Goal: Find specific page/section

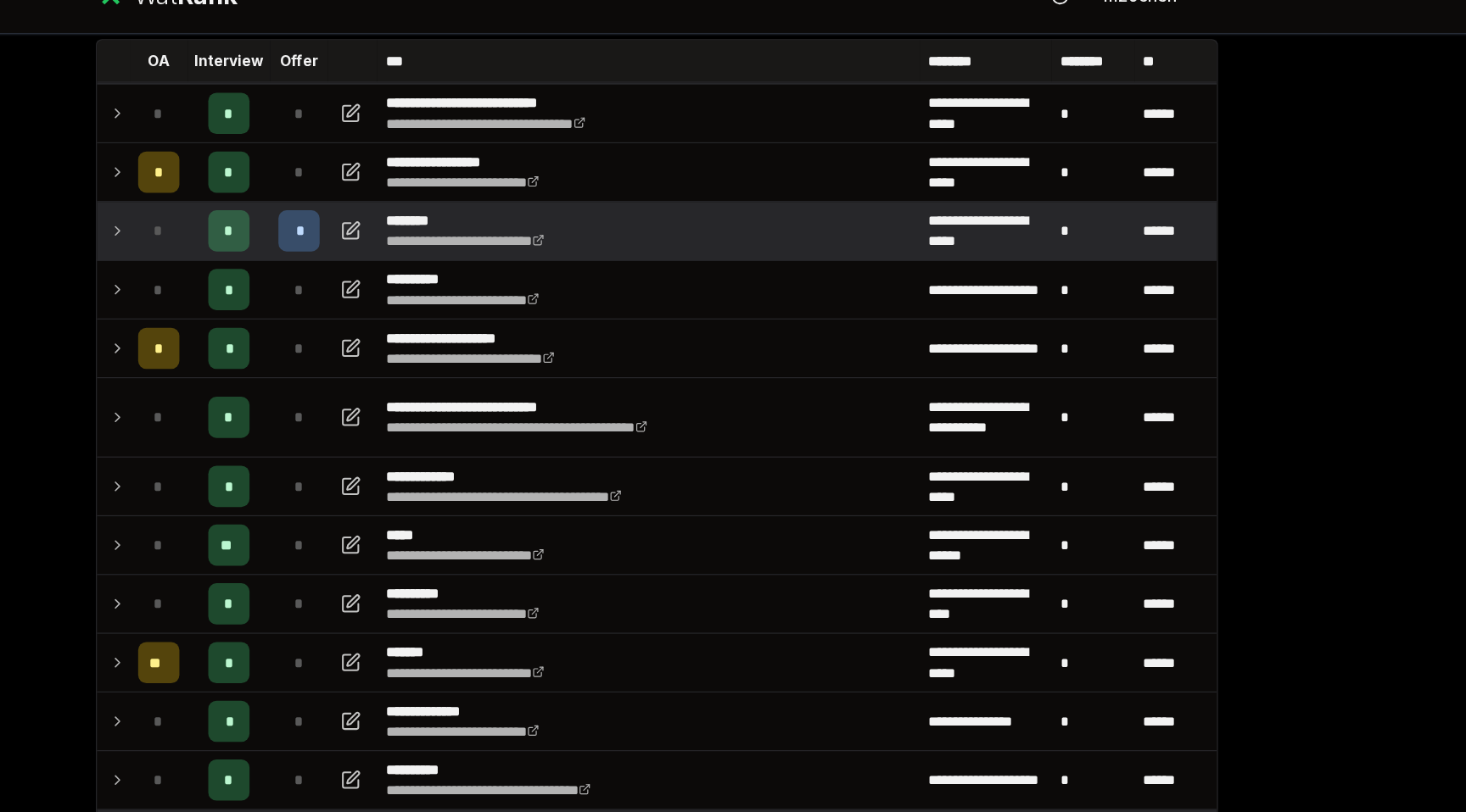
scroll to position [106, 0]
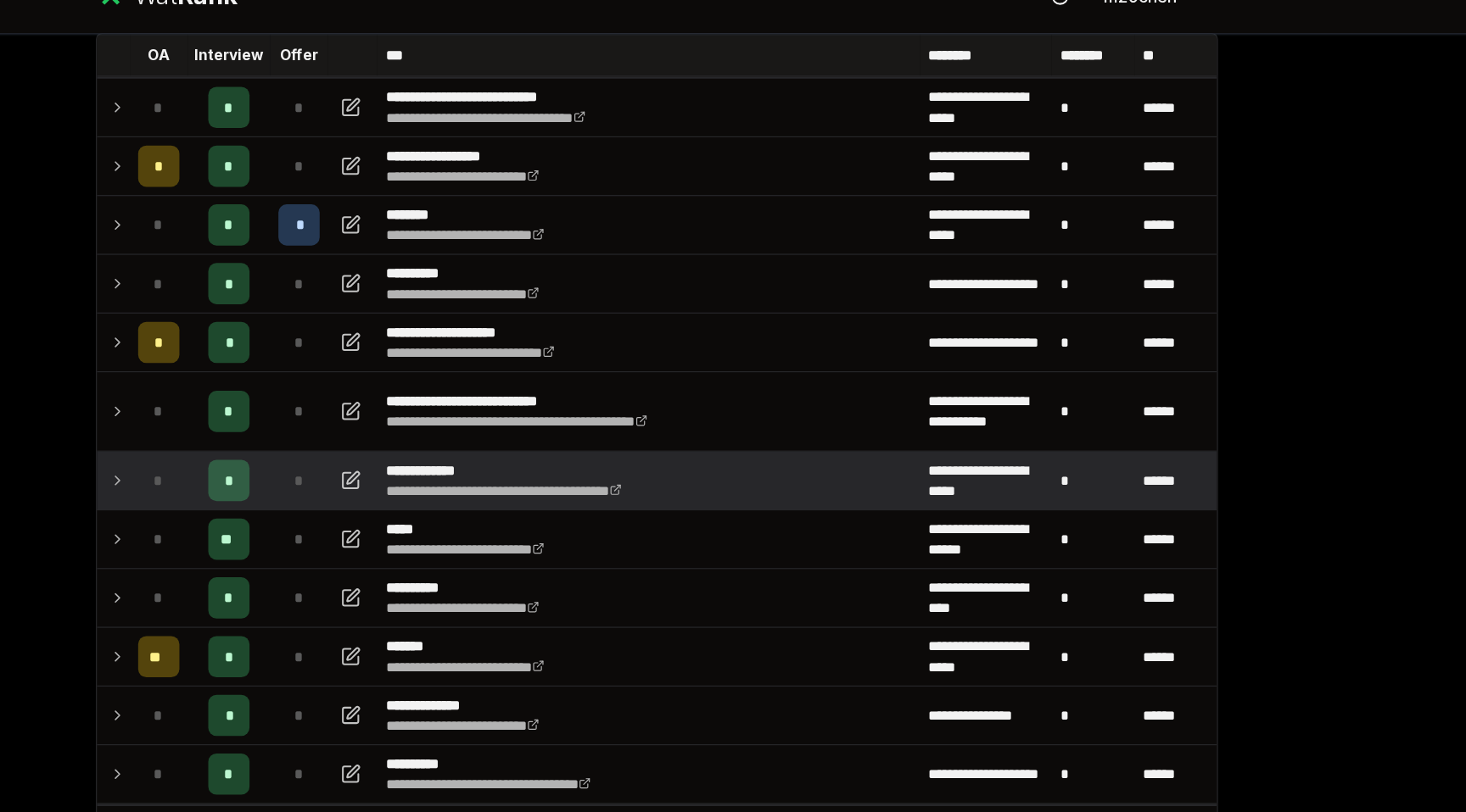
click at [303, 421] on td "*" at bounding box center [323, 429] width 48 height 48
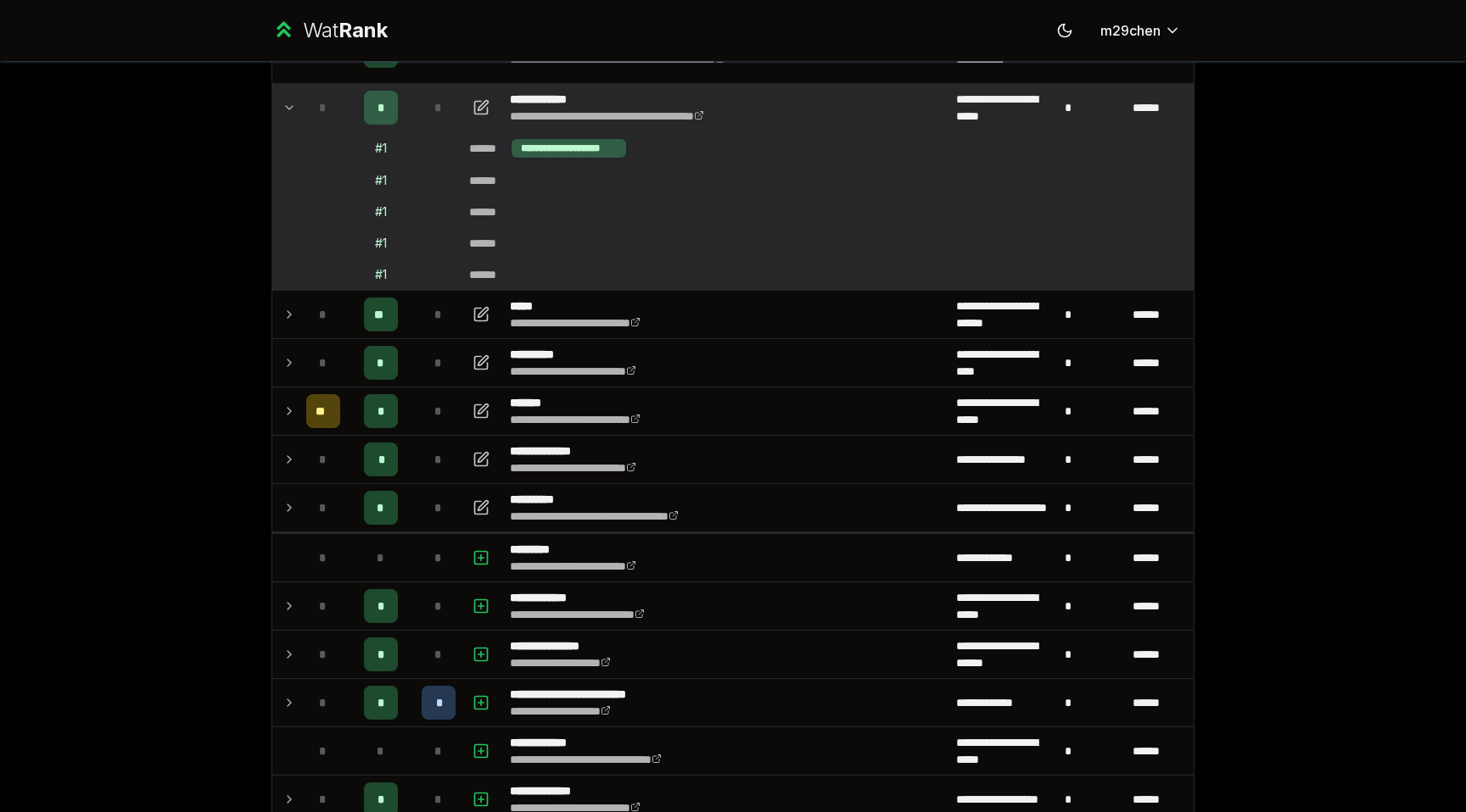
scroll to position [427, 0]
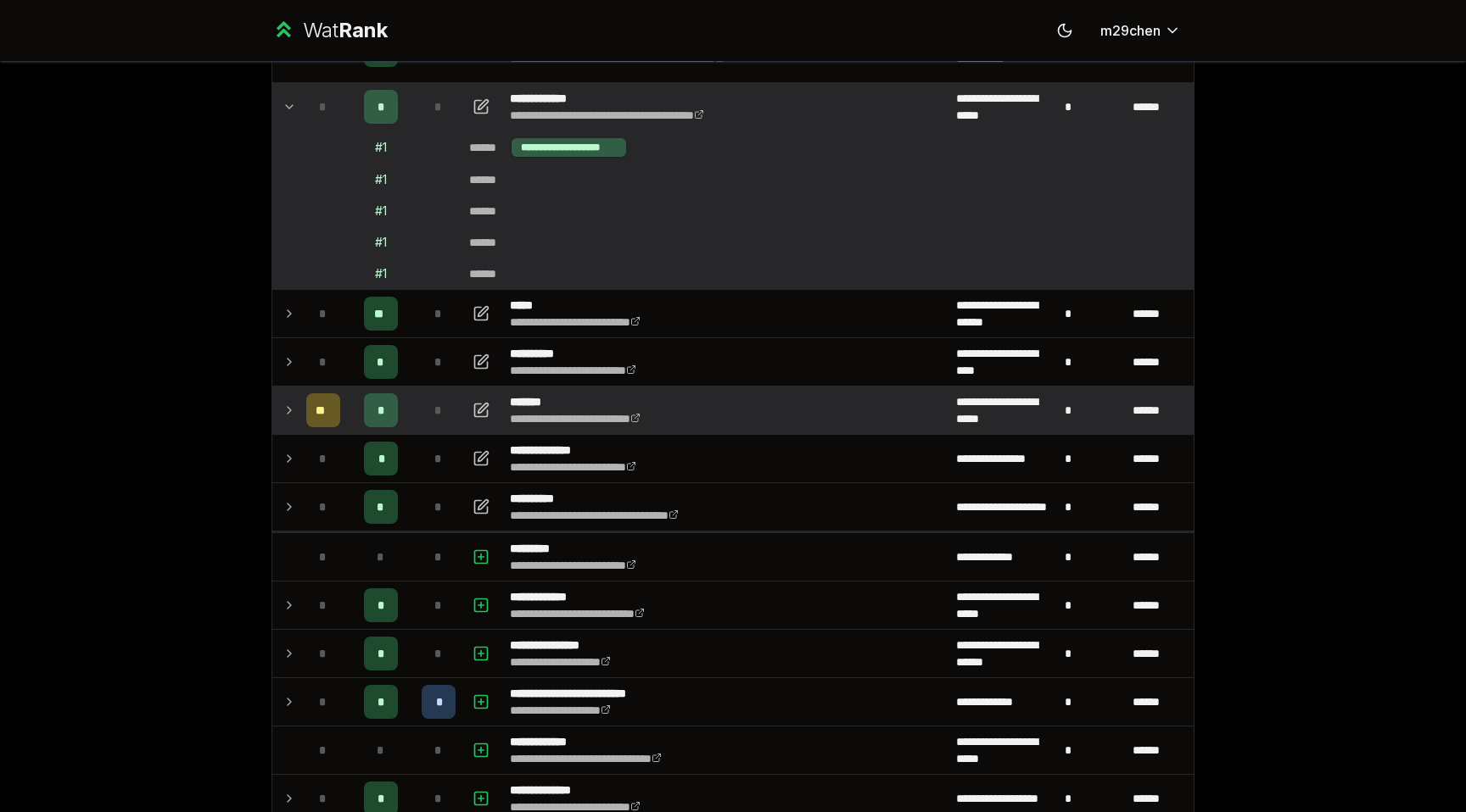
click at [290, 419] on icon at bounding box center [289, 410] width 14 height 21
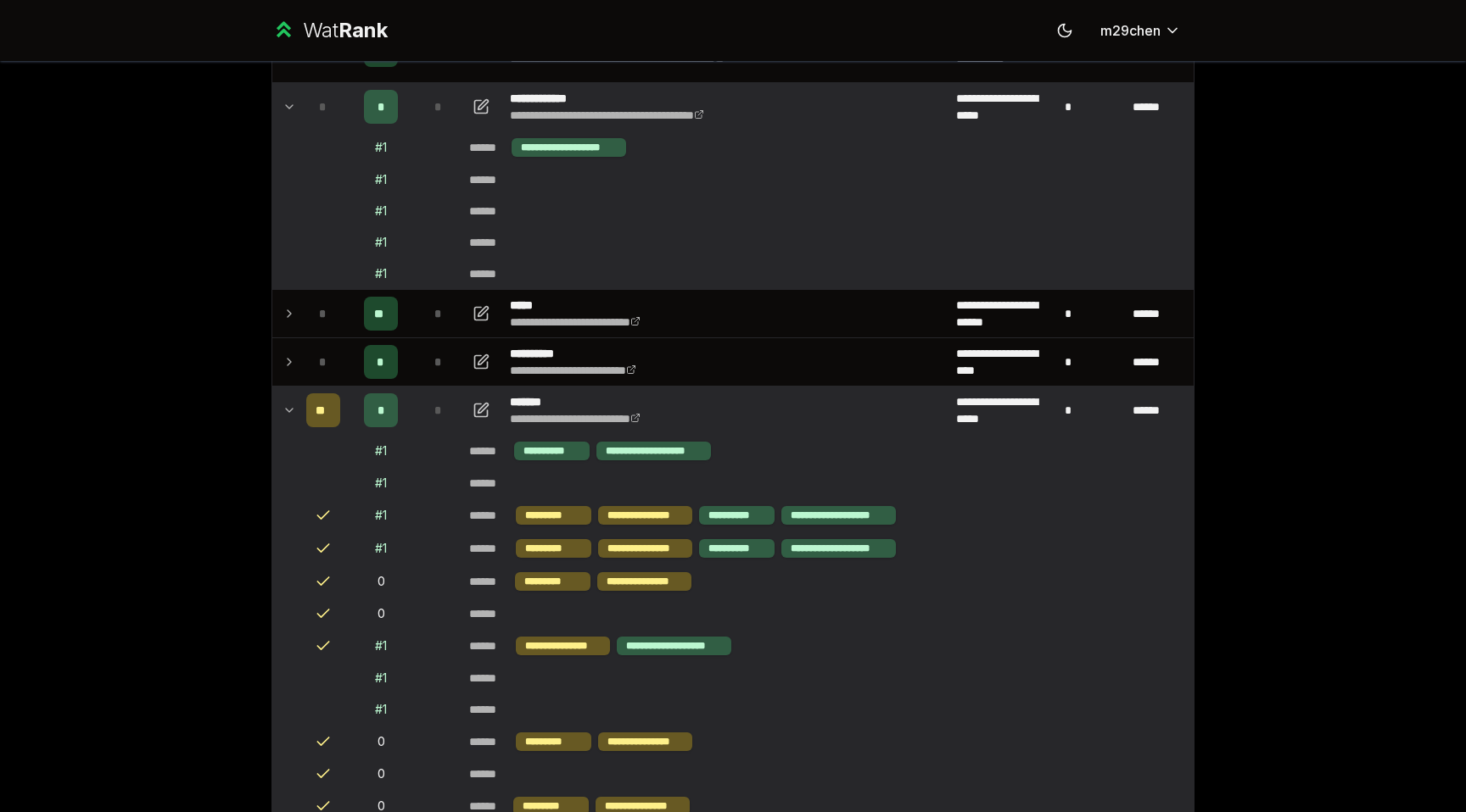
click at [290, 419] on icon at bounding box center [289, 410] width 14 height 21
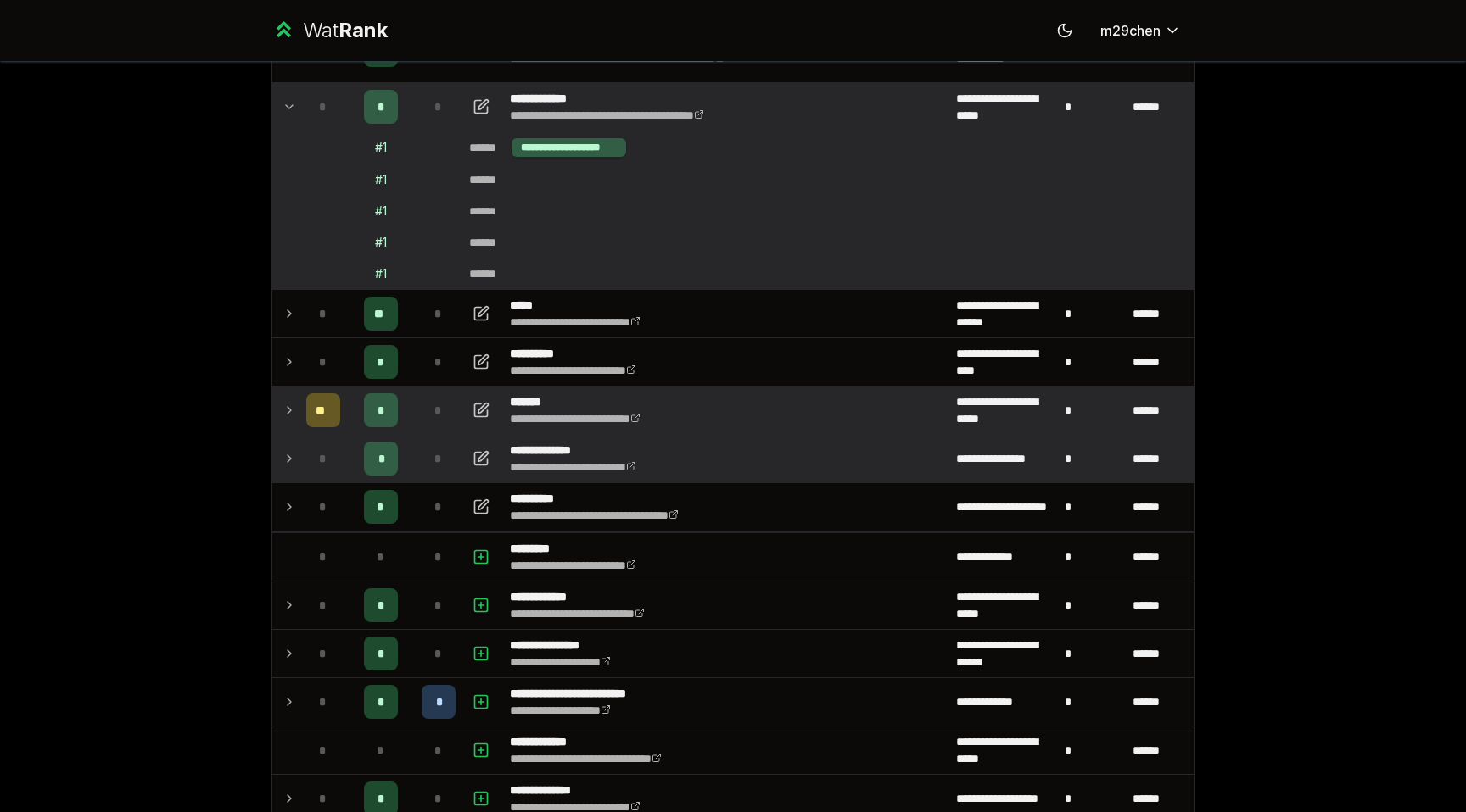
click at [291, 472] on td at bounding box center [285, 458] width 27 height 48
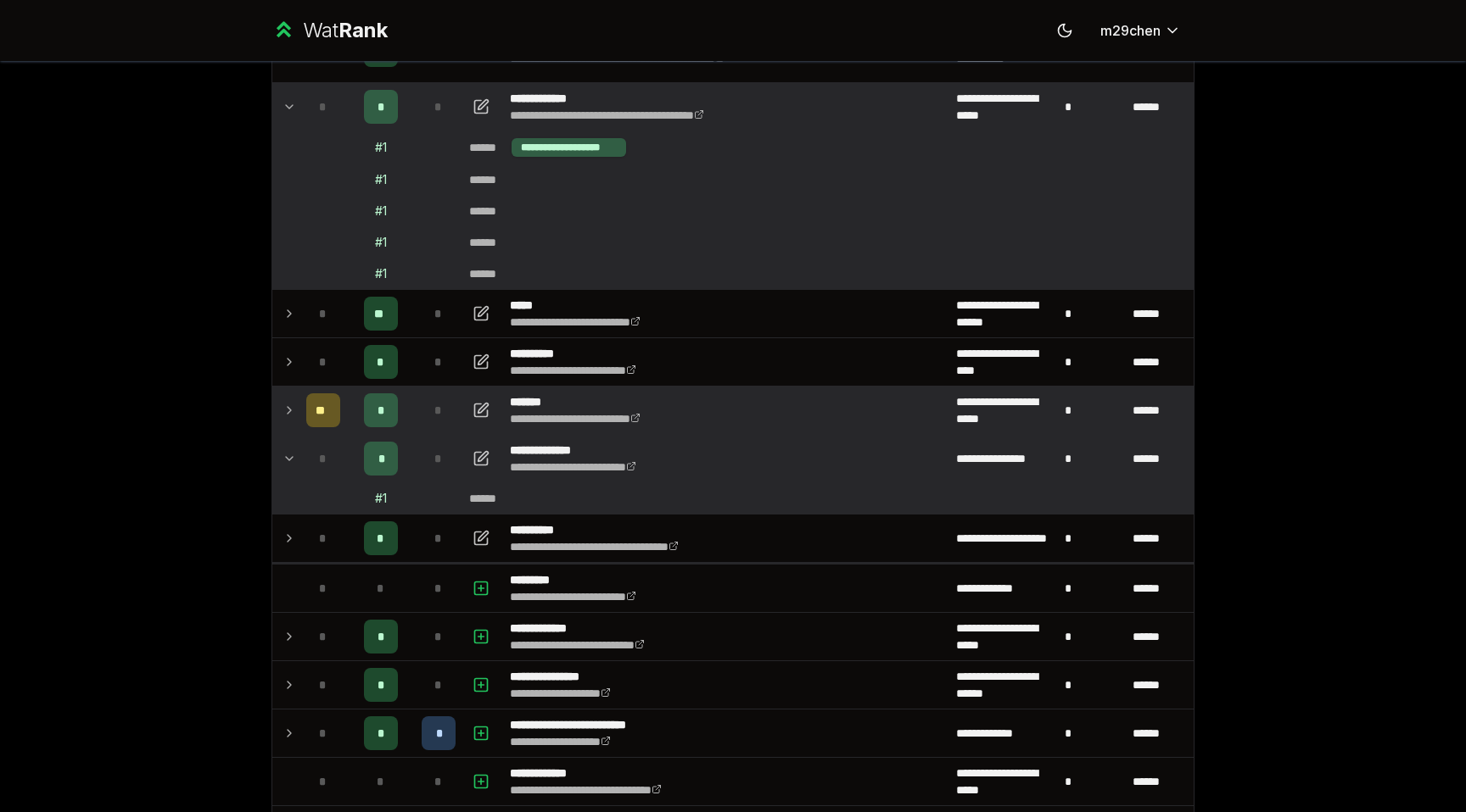
click at [291, 472] on td at bounding box center [285, 458] width 27 height 48
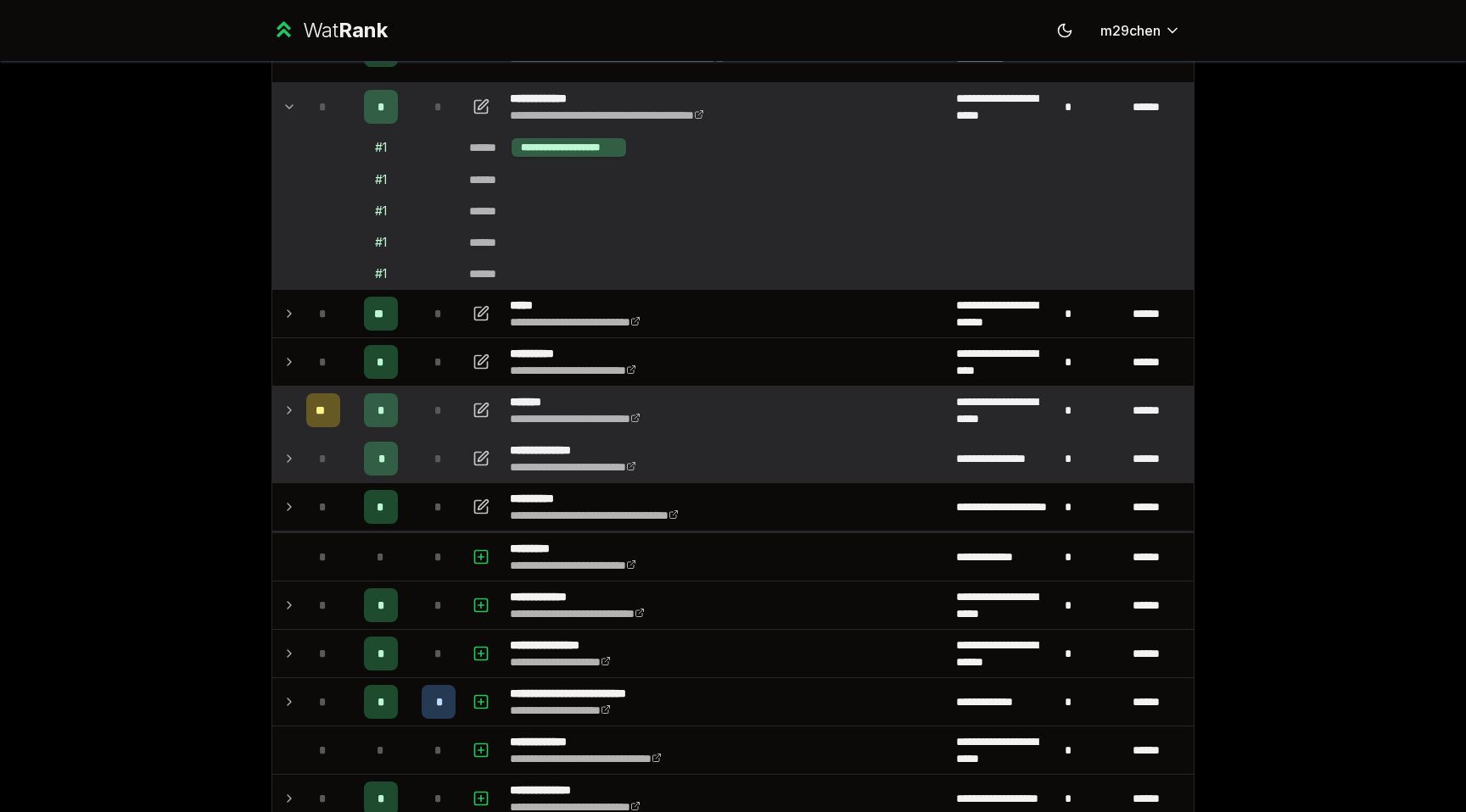
click at [291, 472] on td at bounding box center [285, 458] width 27 height 48
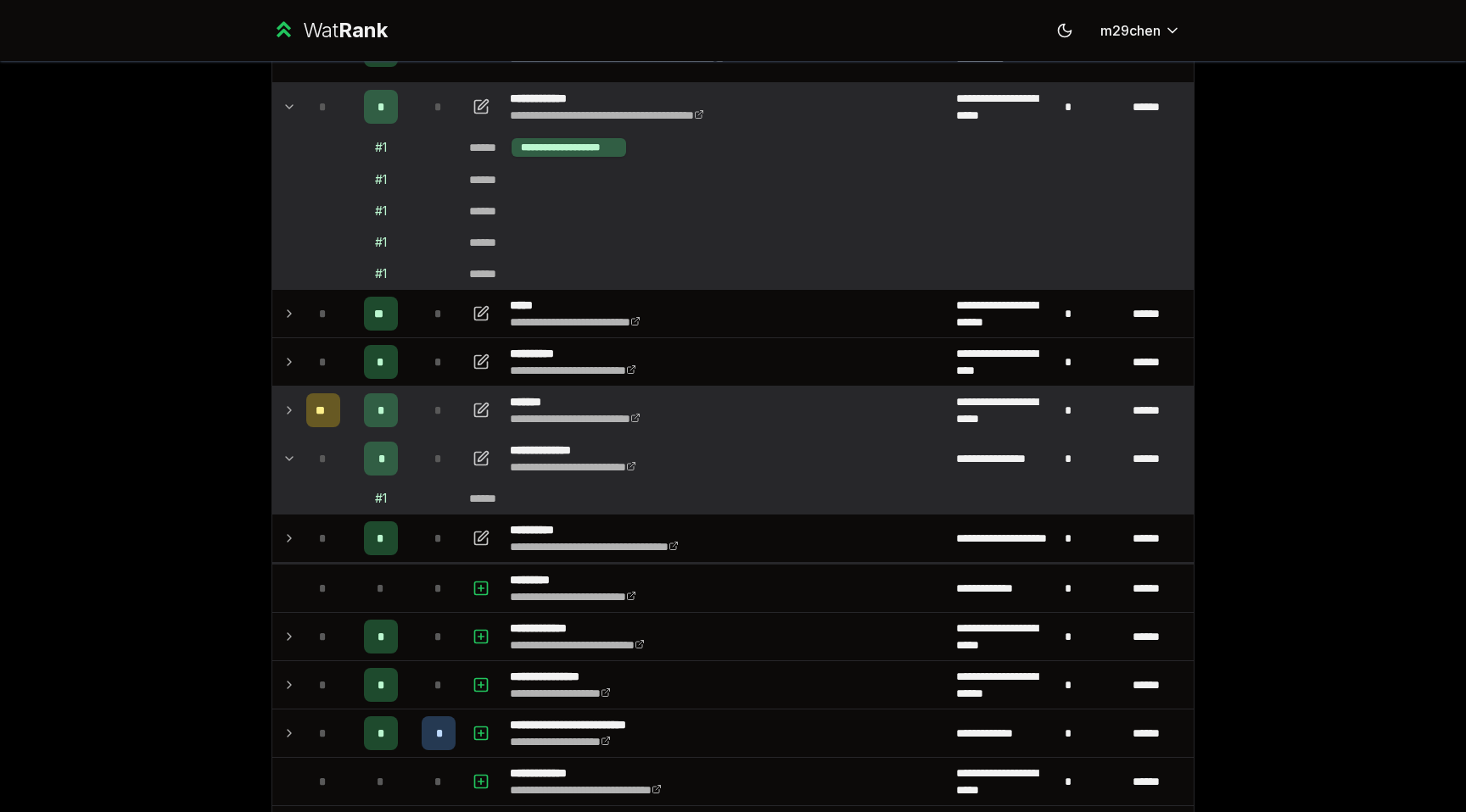
click at [291, 472] on td at bounding box center [285, 458] width 27 height 48
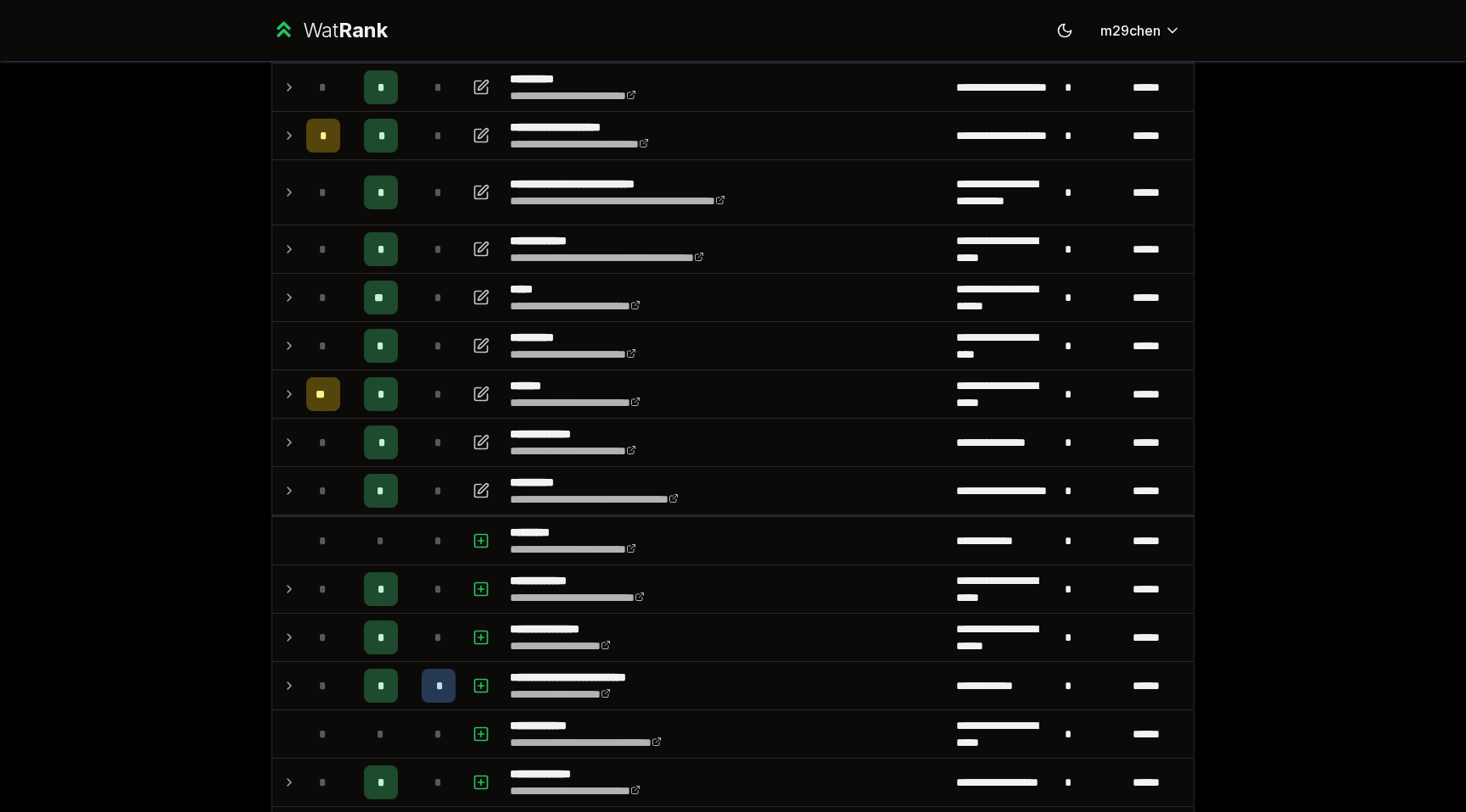
scroll to position [335, 0]
